Goal: Task Accomplishment & Management: Use online tool/utility

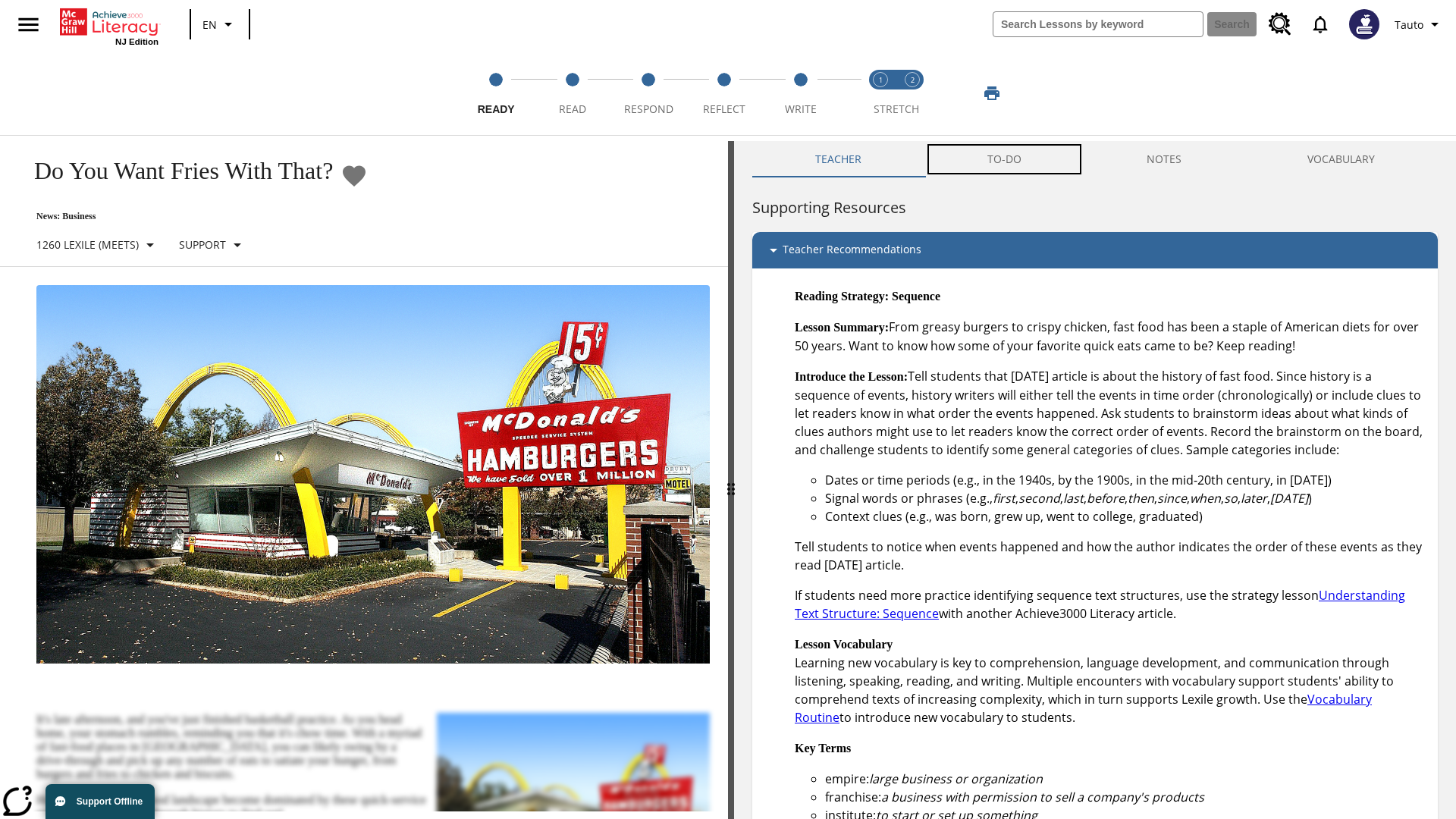
click at [1005, 159] on button "TO-DO" at bounding box center [1004, 159] width 160 height 37
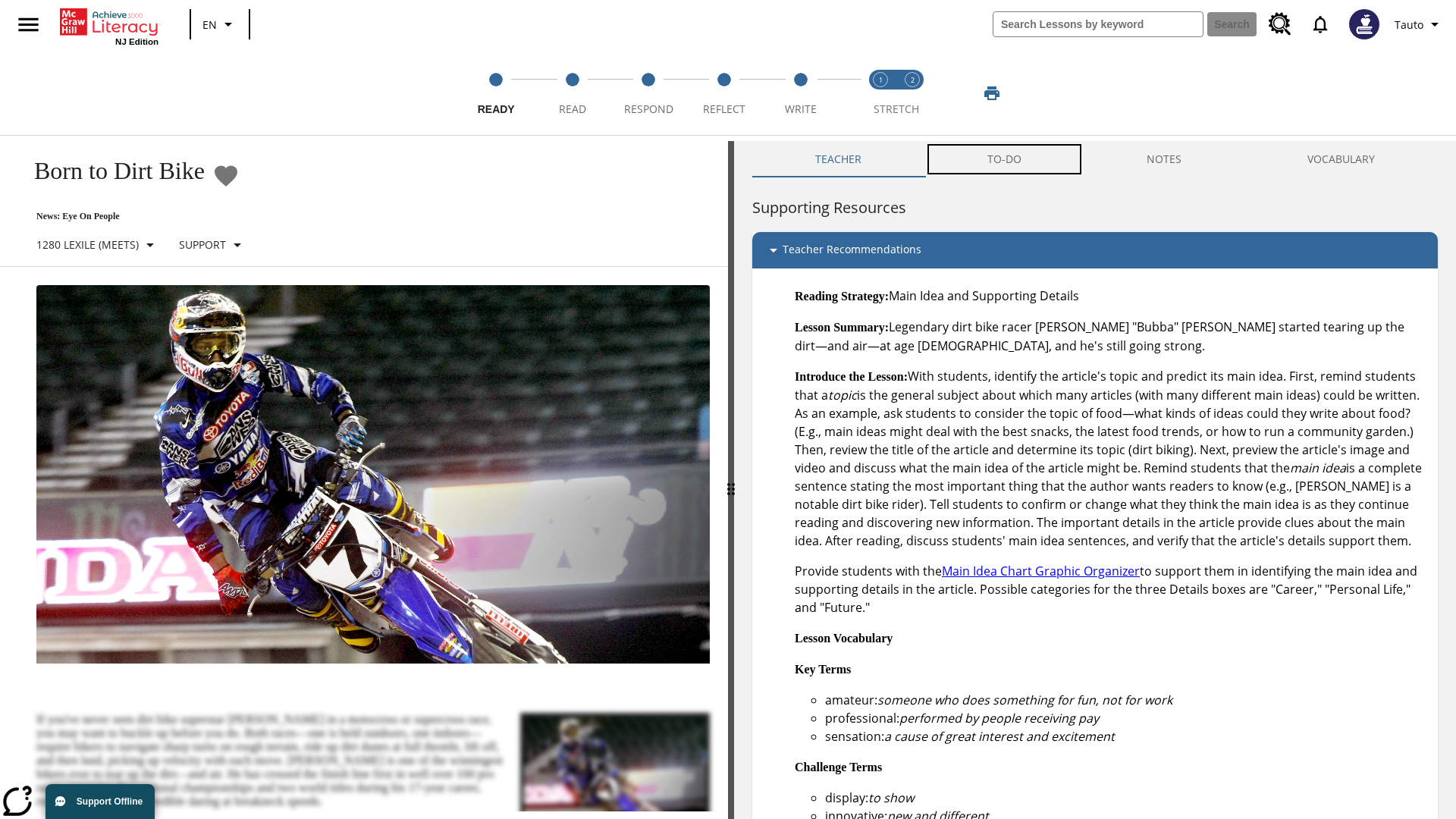
click at [1005, 159] on button "TO-DO" at bounding box center [1004, 159] width 160 height 37
